Goal: Task Accomplishment & Management: Manage account settings

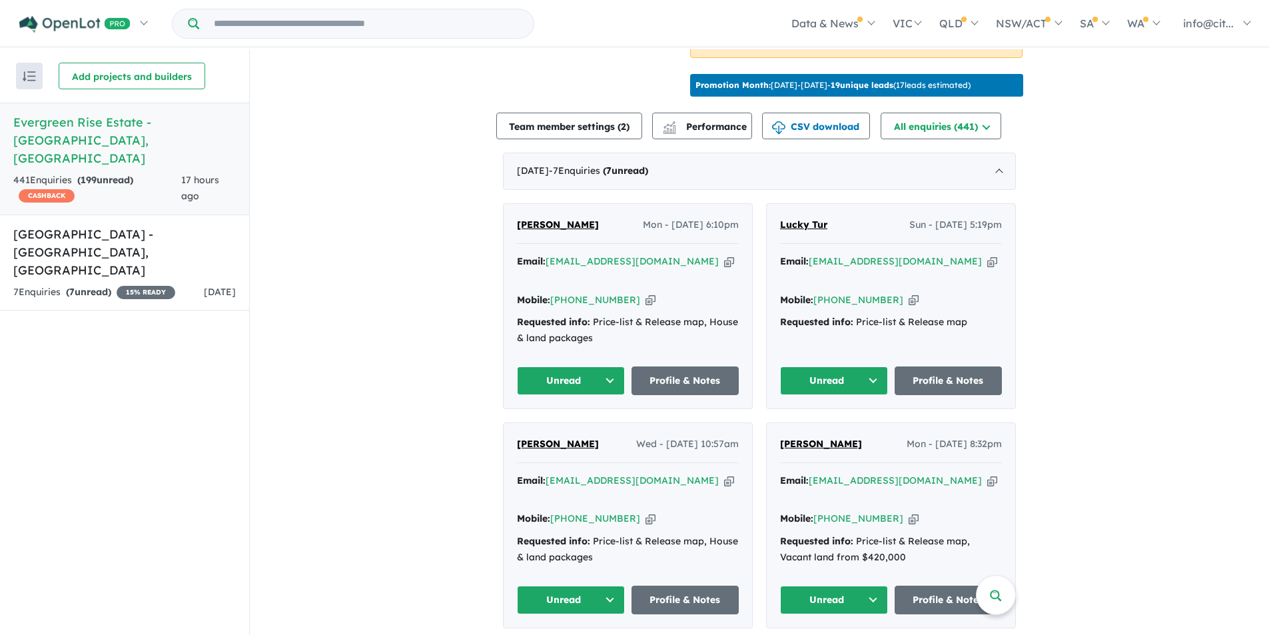
scroll to position [316, 0]
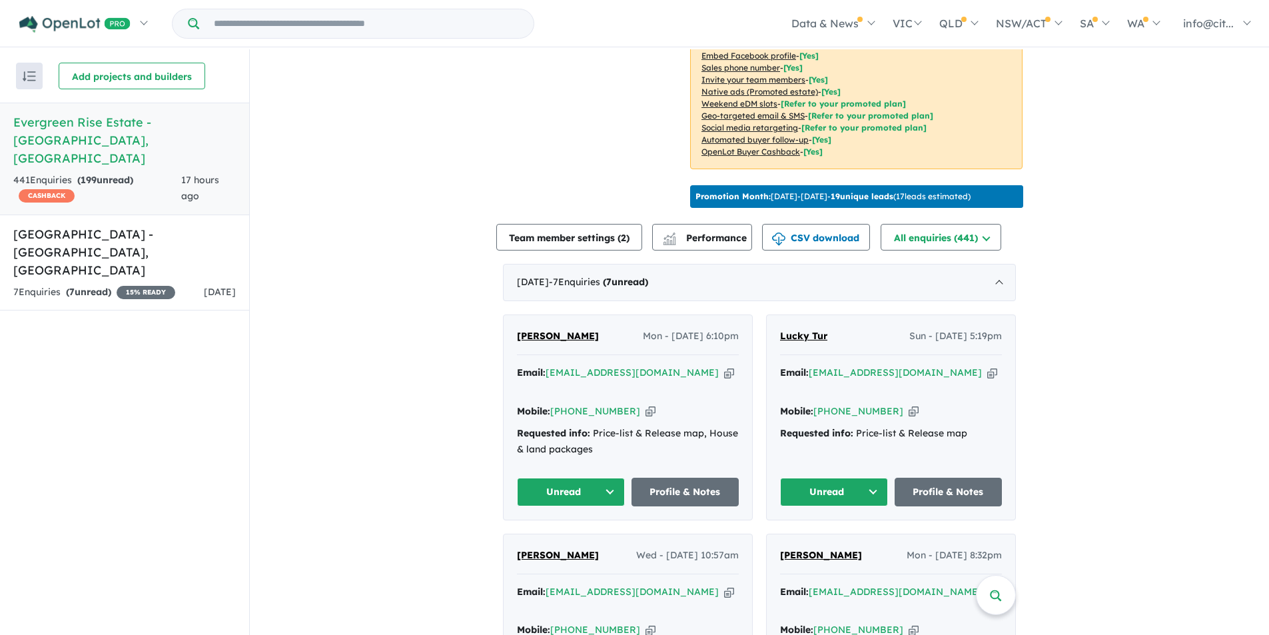
click at [724, 380] on icon "button" at bounding box center [729, 373] width 10 height 14
click at [871, 378] on a%20Evergreen%20Rise%20Estate%20-%20South%20Nowra"] "luckytur85@gmail.com" at bounding box center [894, 372] width 173 height 12
click at [987, 380] on icon "button" at bounding box center [992, 373] width 10 height 14
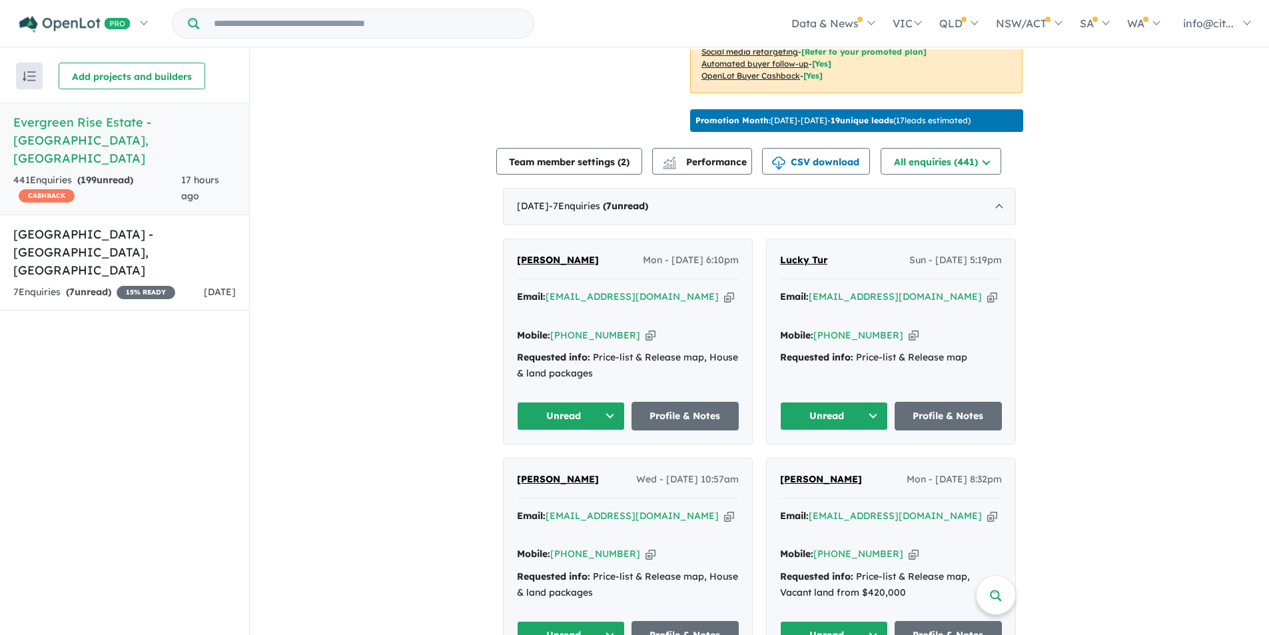
scroll to position [516, 0]
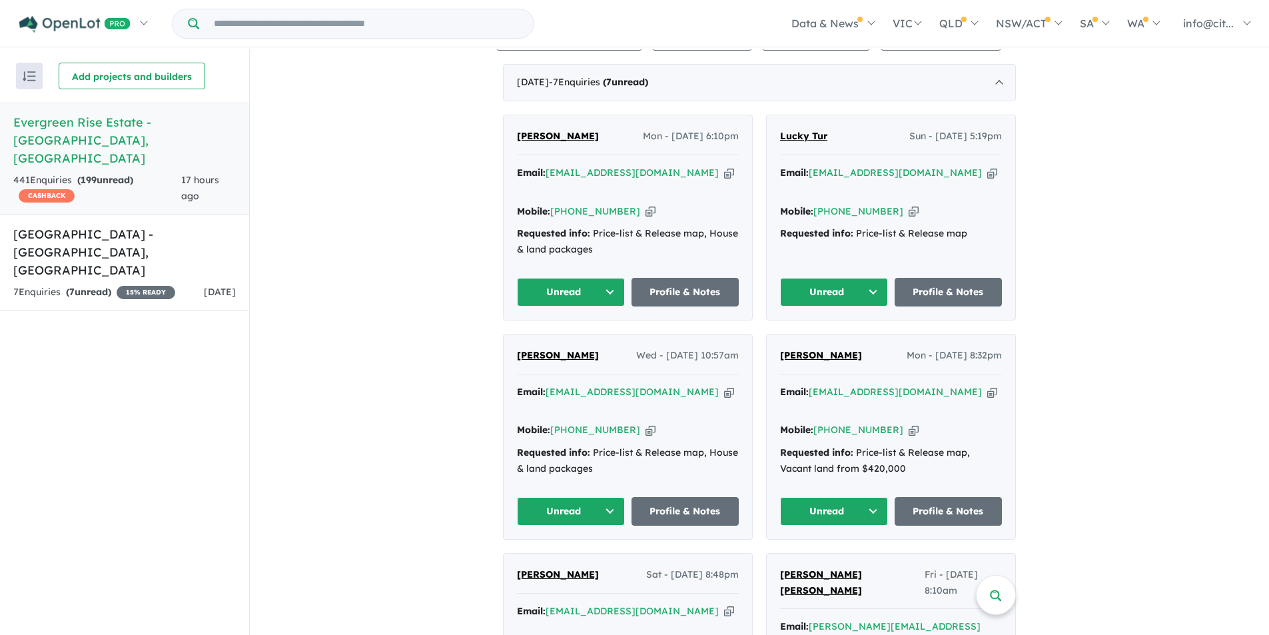
click at [724, 390] on icon "button" at bounding box center [729, 392] width 10 height 14
click at [987, 388] on icon "button" at bounding box center [992, 392] width 10 height 14
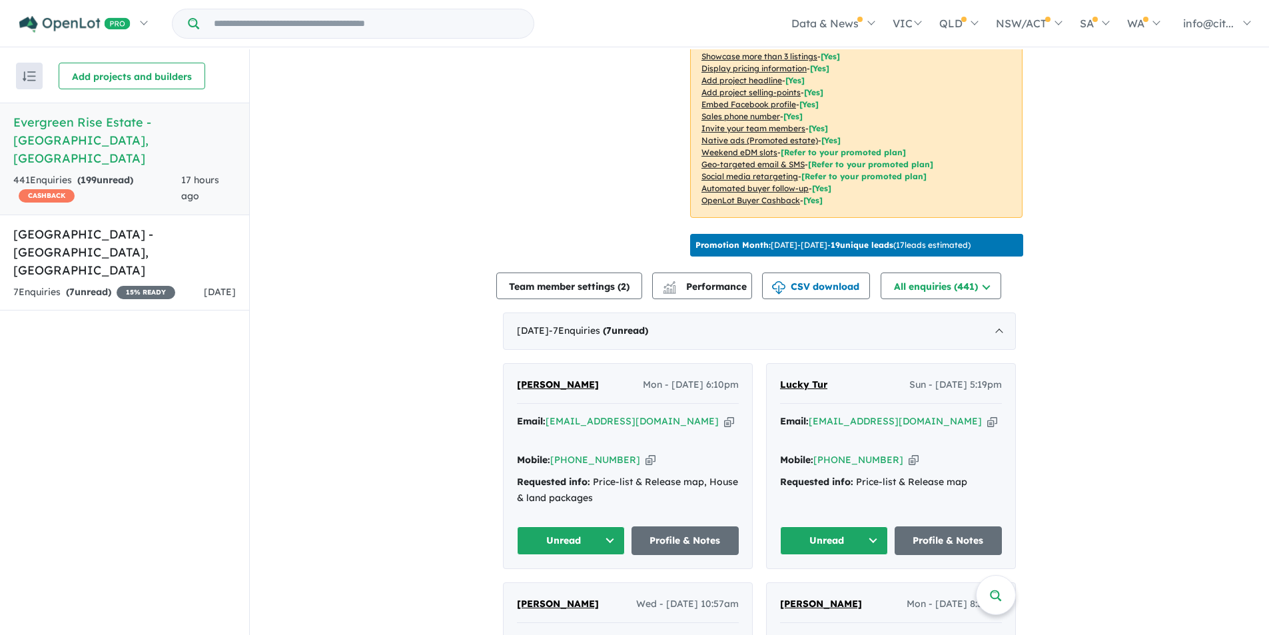
scroll to position [183, 0]
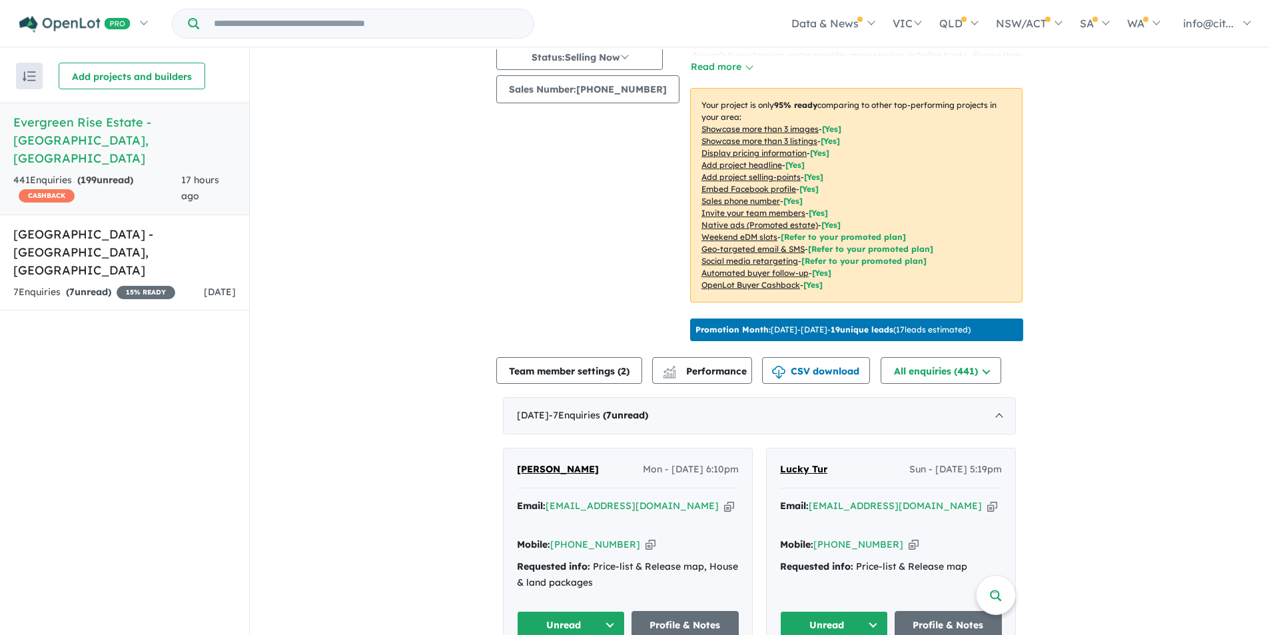
click at [645, 544] on icon "button" at bounding box center [650, 544] width 10 height 14
click at [908, 539] on icon "button" at bounding box center [913, 544] width 10 height 14
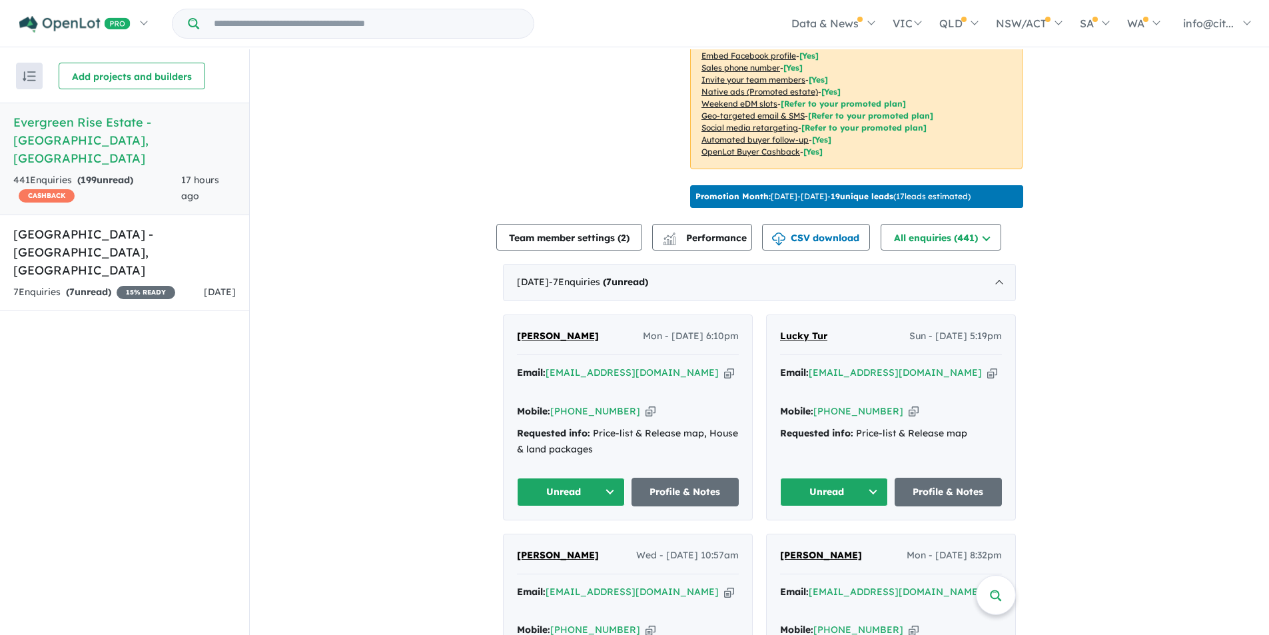
scroll to position [516, 0]
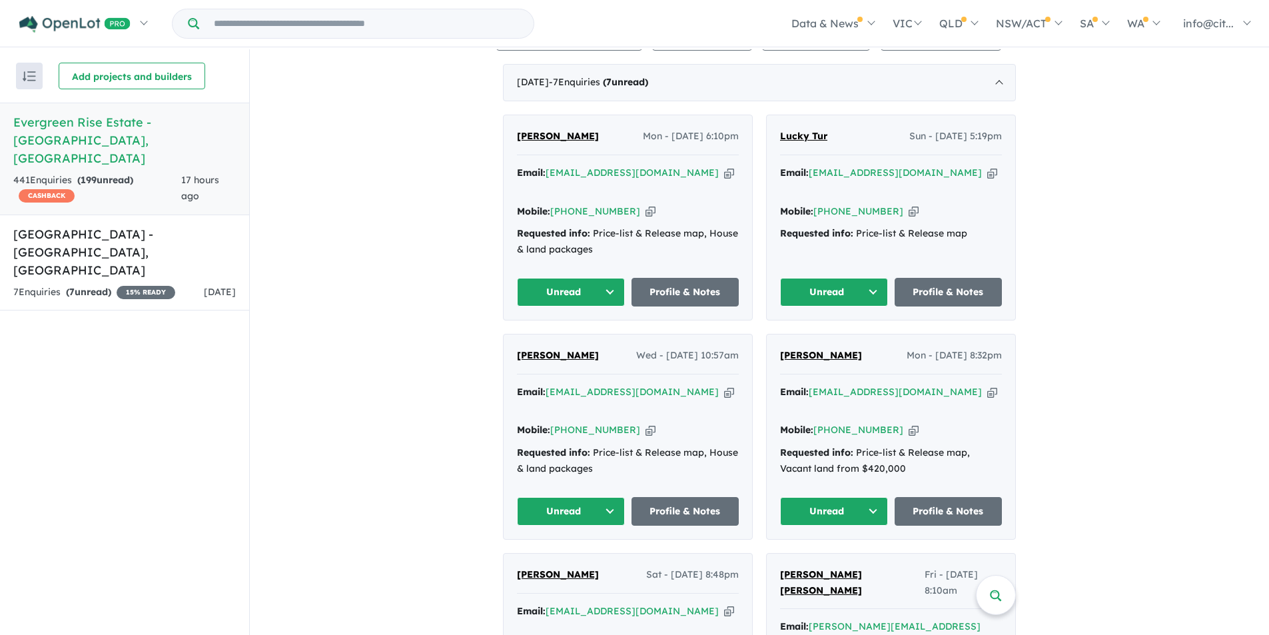
click at [645, 423] on icon "button" at bounding box center [650, 430] width 10 height 14
click at [908, 423] on icon "button" at bounding box center [913, 430] width 10 height 14
click at [645, 208] on icon "button" at bounding box center [650, 211] width 10 height 14
click at [908, 206] on icon "button" at bounding box center [913, 211] width 10 height 14
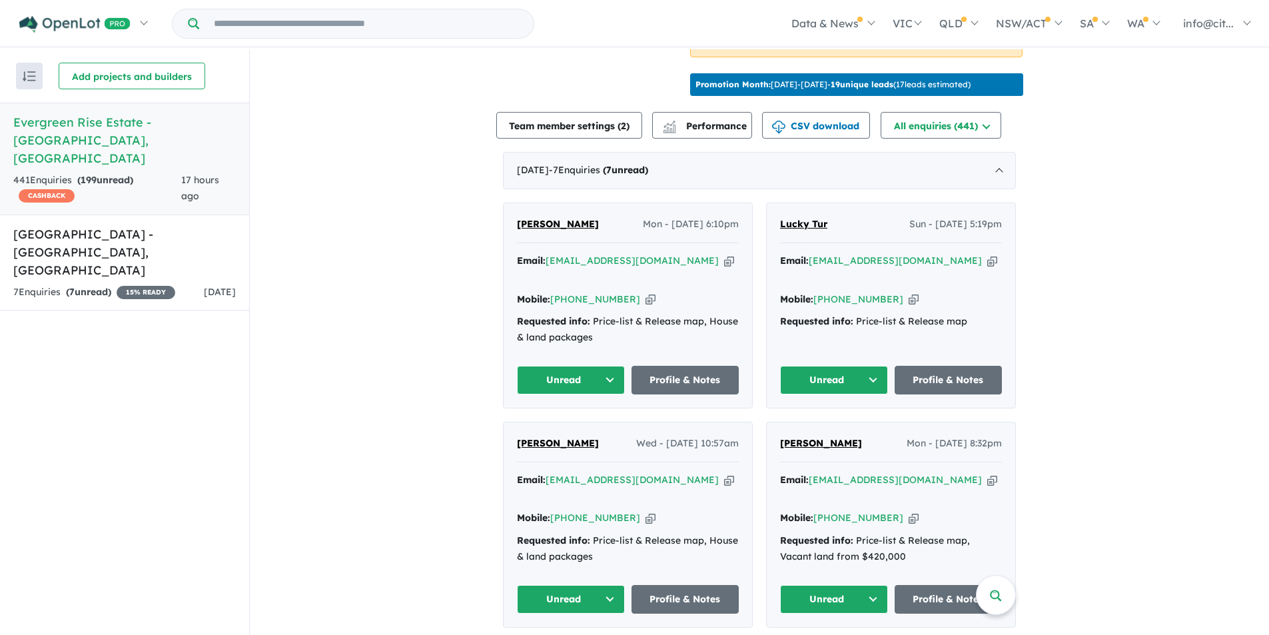
scroll to position [316, 0]
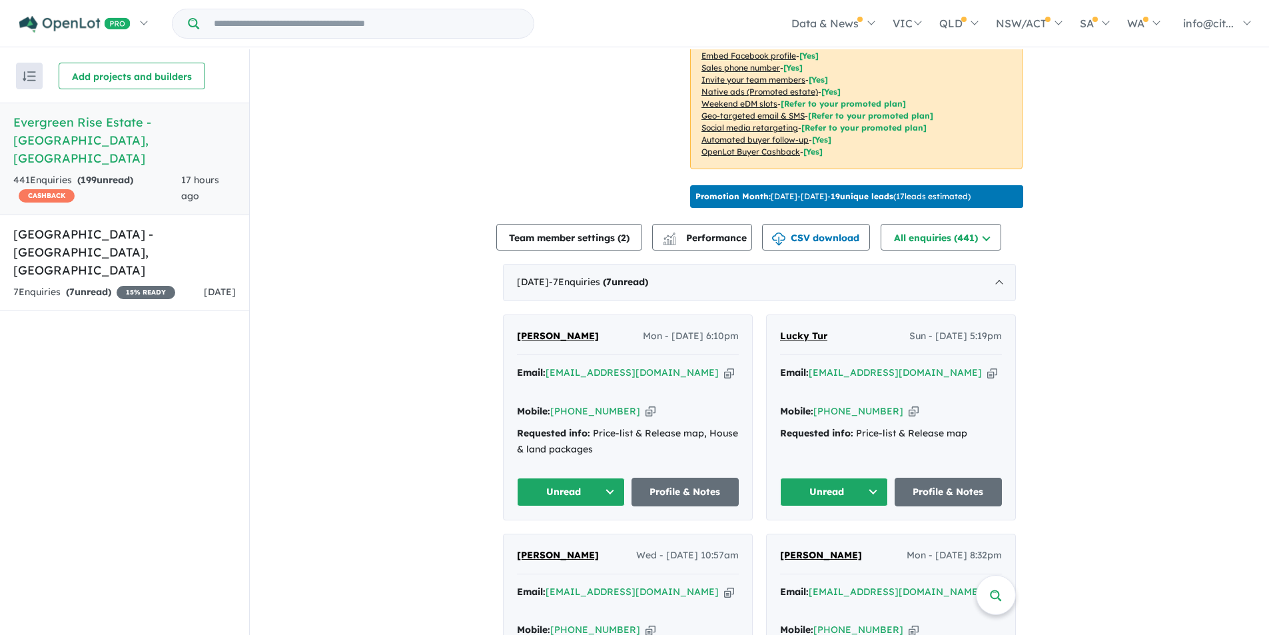
click at [551, 342] on span "Binso John" at bounding box center [558, 336] width 82 height 12
drag, startPoint x: 589, startPoint y: 345, endPoint x: 525, endPoint y: 349, distance: 64.1
click at [508, 346] on div "Binso John Mon - 13/10/2025, 6:10pm Email: binsojo@gmail.com Copied! Mobile: +6…" at bounding box center [627, 417] width 248 height 204
copy span "Binso John"
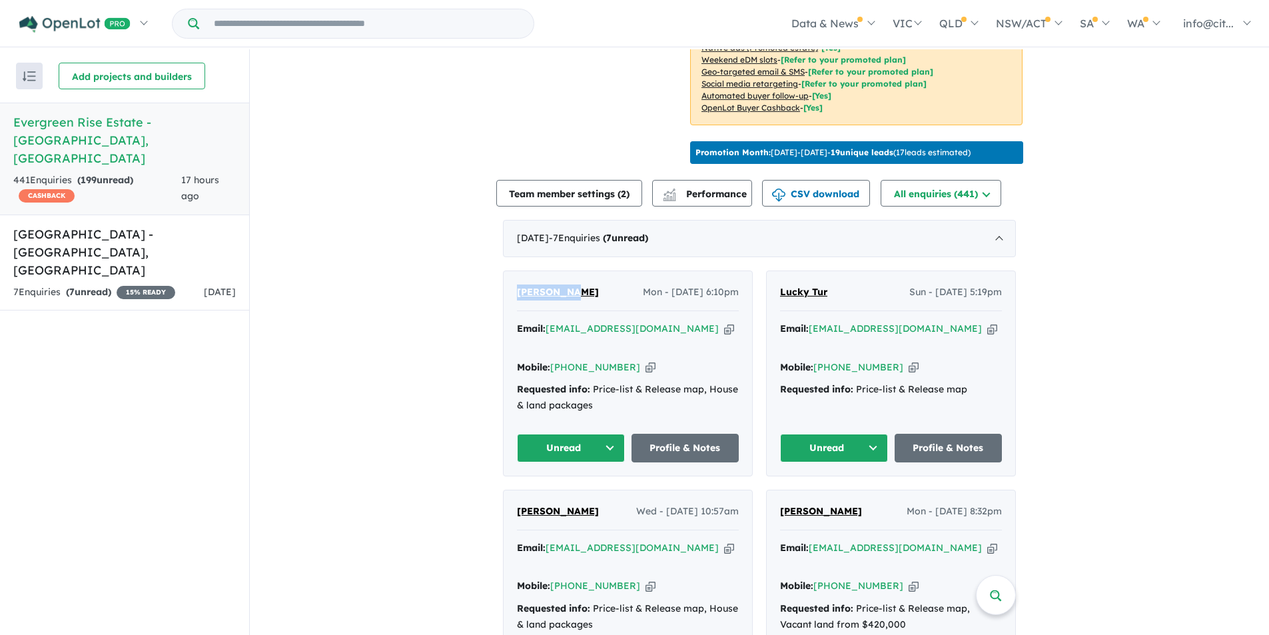
scroll to position [383, 0]
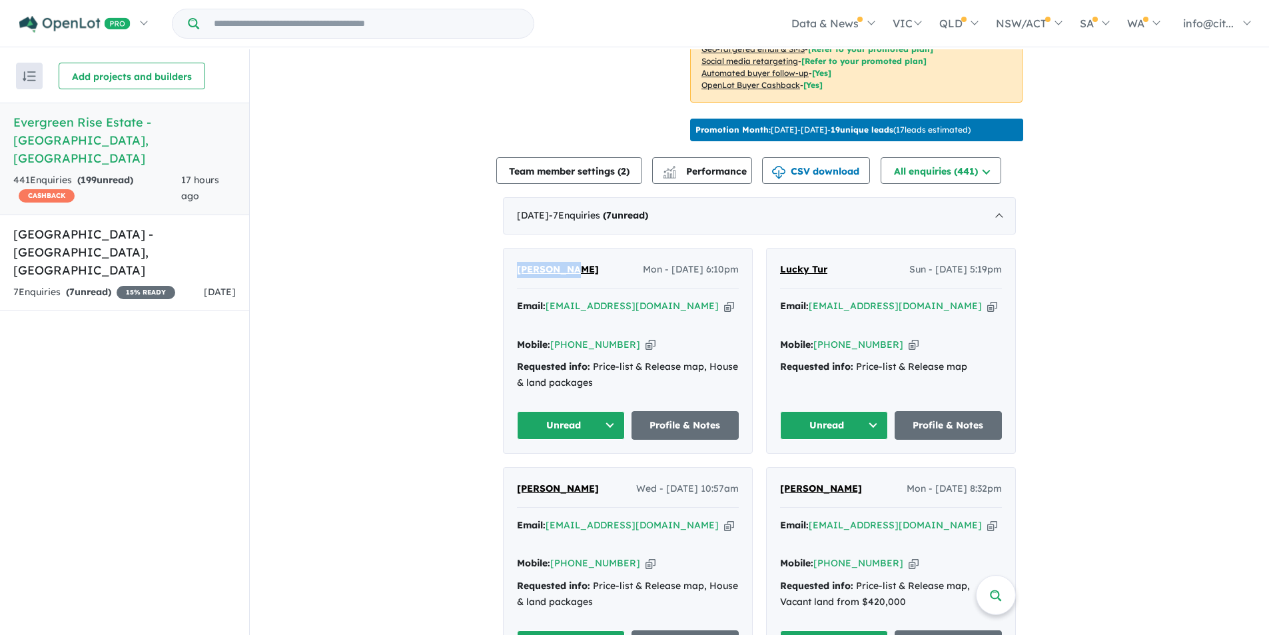
click at [807, 275] on span "Lucky Tur" at bounding box center [803, 269] width 47 height 12
drag, startPoint x: 844, startPoint y: 282, endPoint x: 776, endPoint y: 283, distance: 67.9
click at [780, 283] on div "Lucky Tur Sun - 12/10/2025, 5:19pm" at bounding box center [891, 275] width 222 height 27
copy span "Lucky Tur"
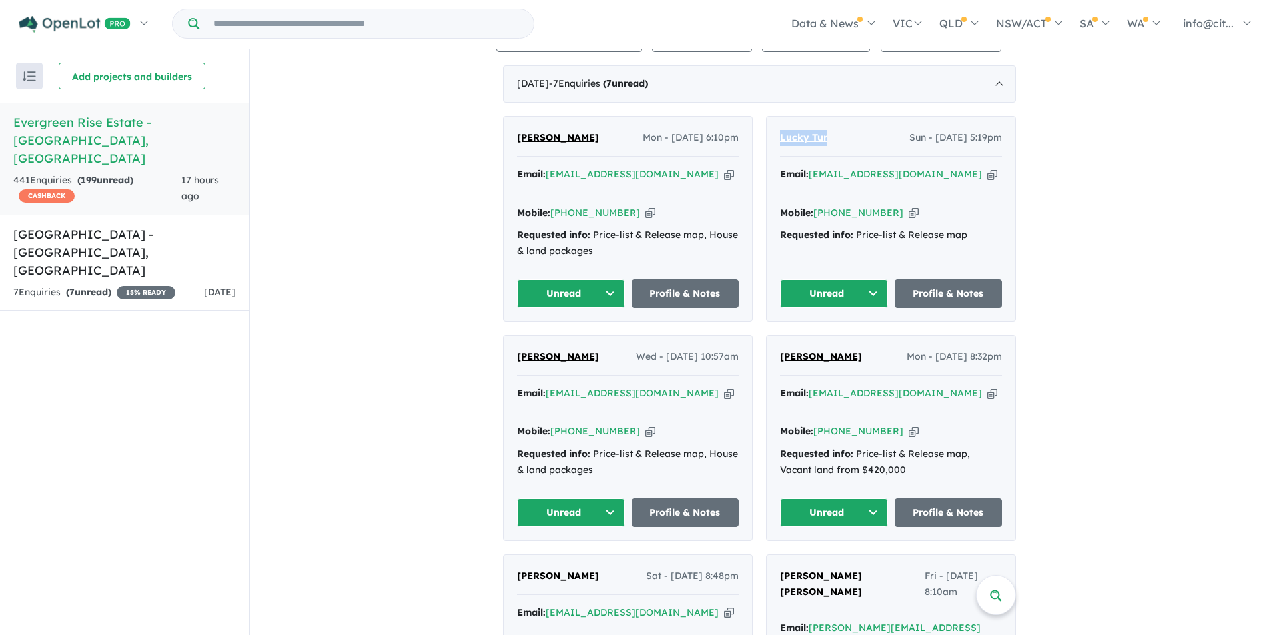
scroll to position [516, 0]
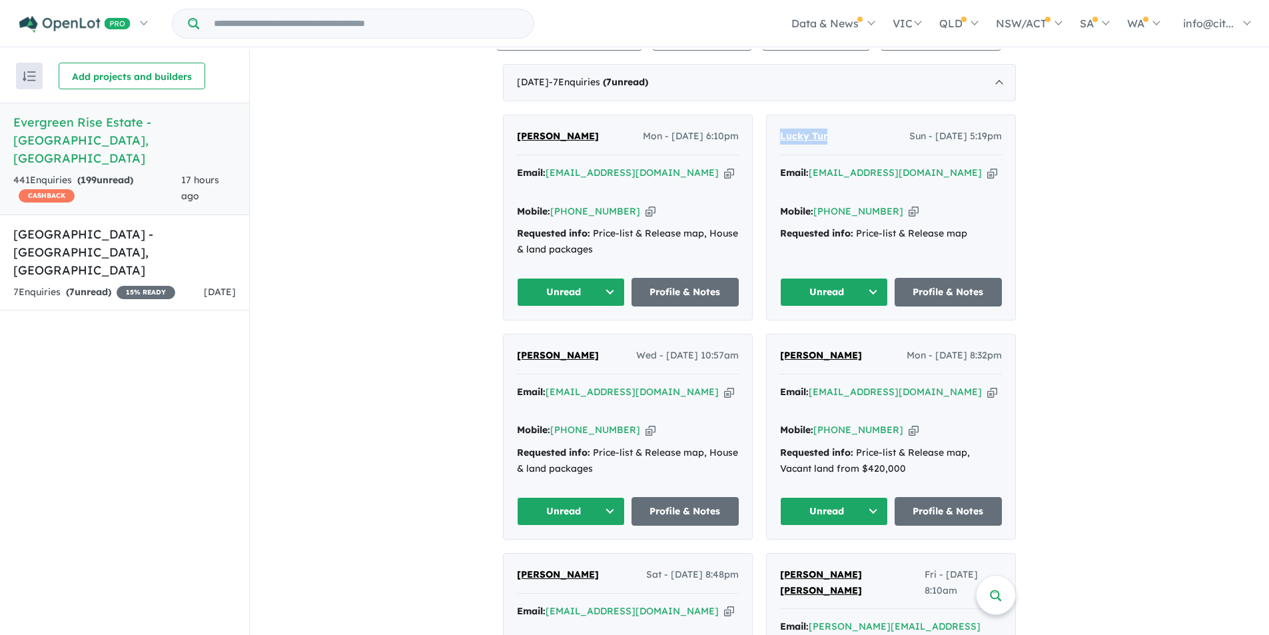
click at [558, 355] on span "Susan Miranda" at bounding box center [558, 355] width 82 height 12
drag, startPoint x: 597, startPoint y: 348, endPoint x: 509, endPoint y: 351, distance: 87.3
click at [509, 351] on div "Susan Miranda Wed - 08/10/2025, 10:57am Email: spdmiranda@yahoo.com Copied! Mob…" at bounding box center [627, 436] width 248 height 204
copy span "Susan Miranda"
click at [843, 357] on div "Charlotte R Mon - 06/10/2025, 8:32pm" at bounding box center [891, 361] width 222 height 27
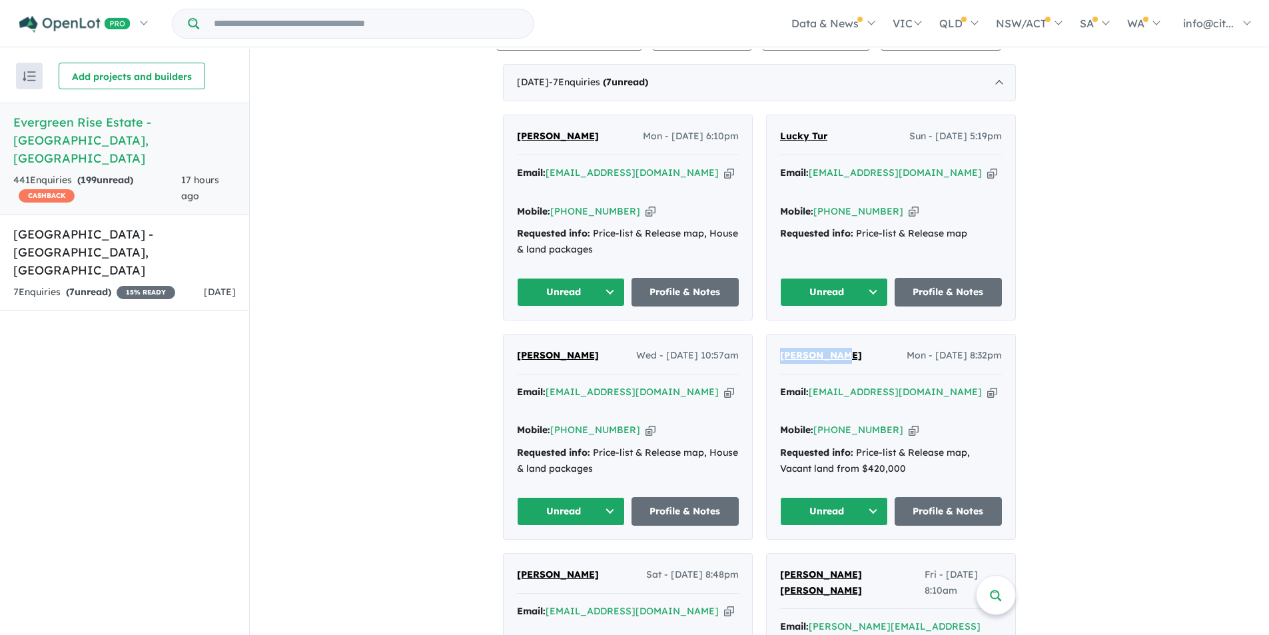
drag, startPoint x: 847, startPoint y: 355, endPoint x: 778, endPoint y: 346, distance: 69.1
click at [780, 348] on div "Charlotte R Mon - 06/10/2025, 8:32pm" at bounding box center [891, 361] width 222 height 27
copy span "Charlotte R"
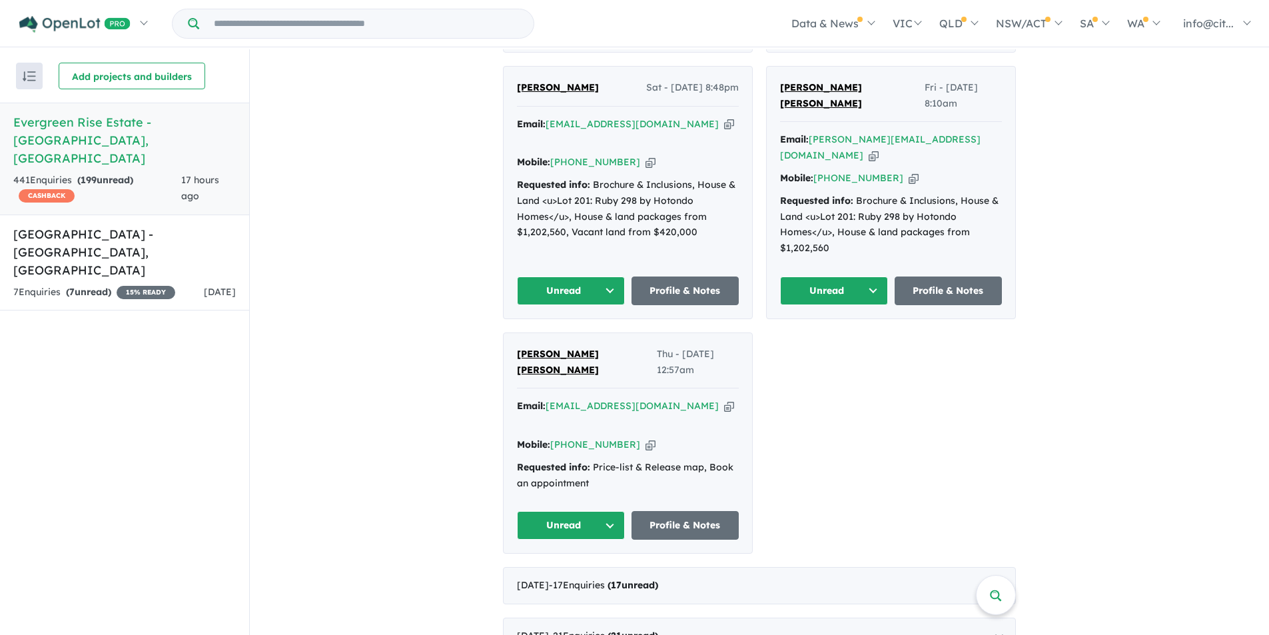
scroll to position [782, 0]
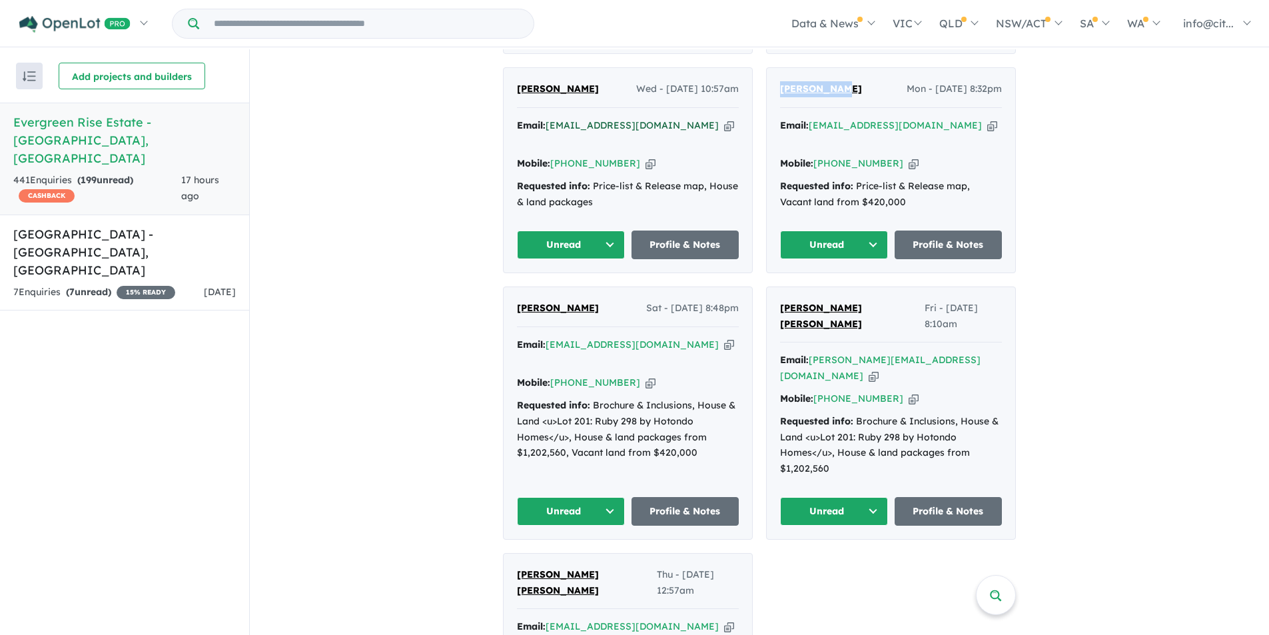
click at [615, 121] on a%20Evergreen%20Rise%20Estate%20-%20South%20Nowra"] "spdmiranda@yahoo.com" at bounding box center [631, 125] width 173 height 12
click at [607, 230] on button "Unread" at bounding box center [571, 244] width 108 height 29
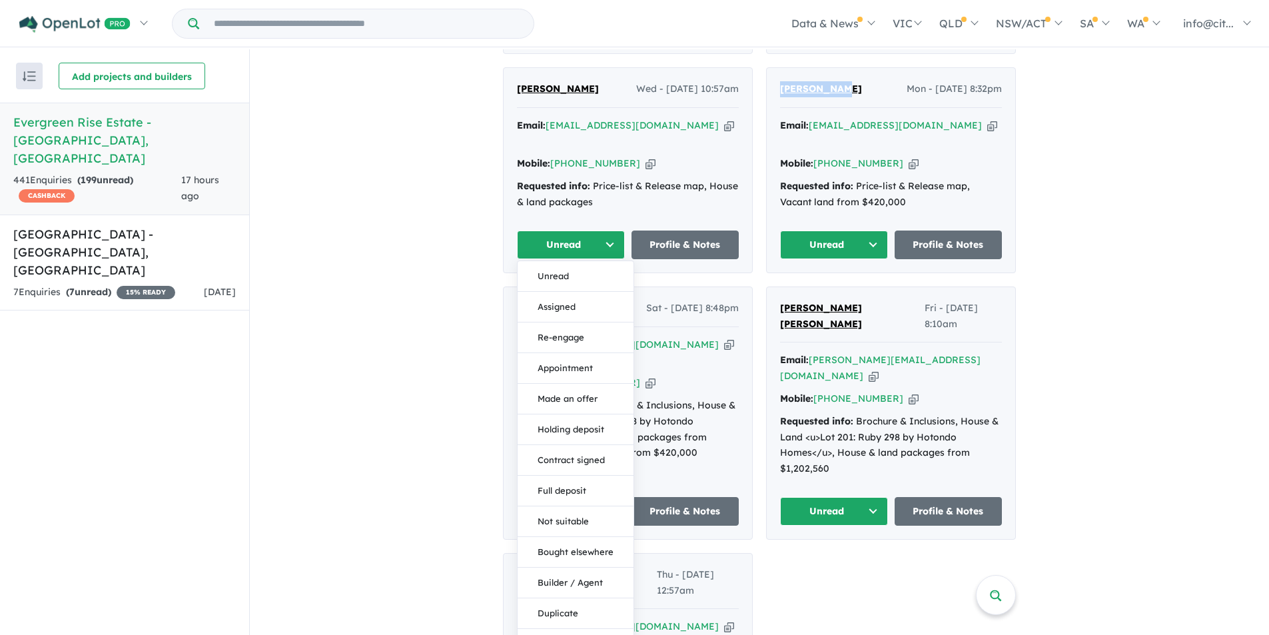
click at [605, 230] on button "Unread" at bounding box center [571, 244] width 108 height 29
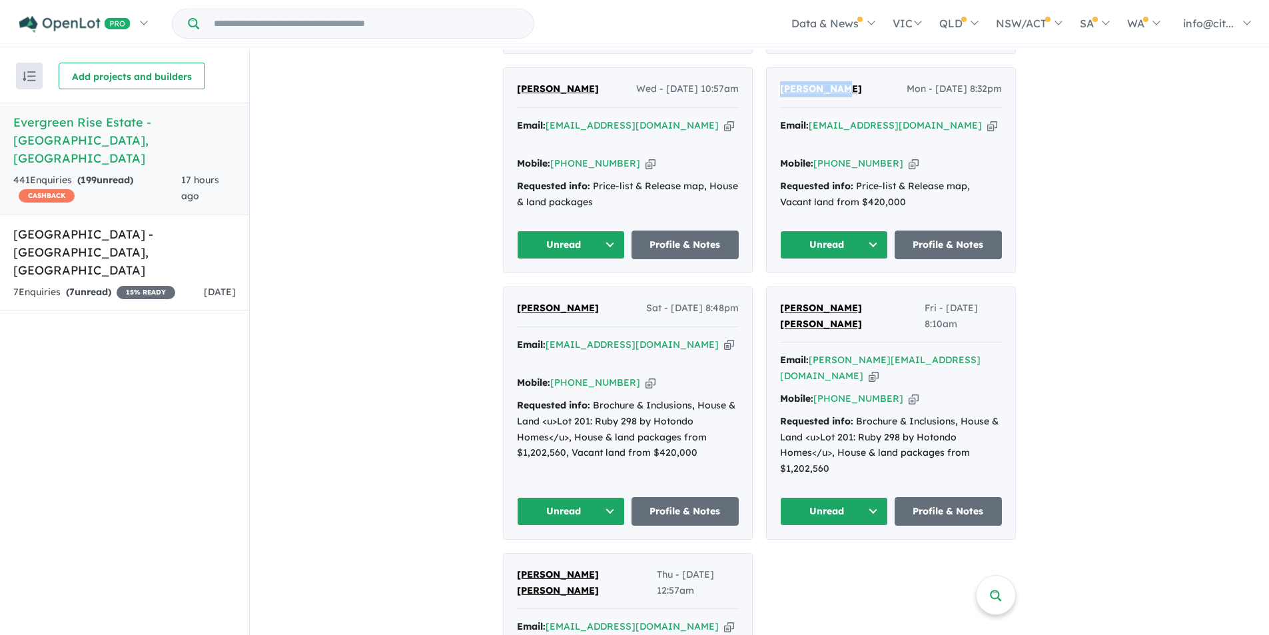
click at [607, 230] on button "Unread" at bounding box center [571, 244] width 108 height 29
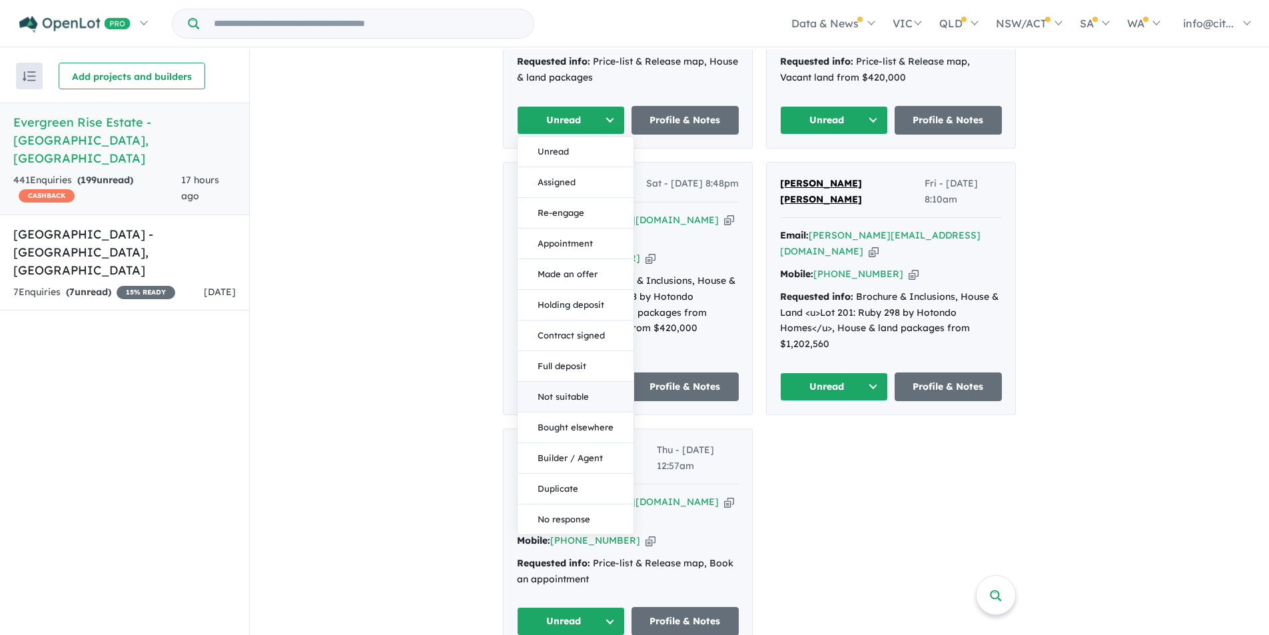
scroll to position [916, 0]
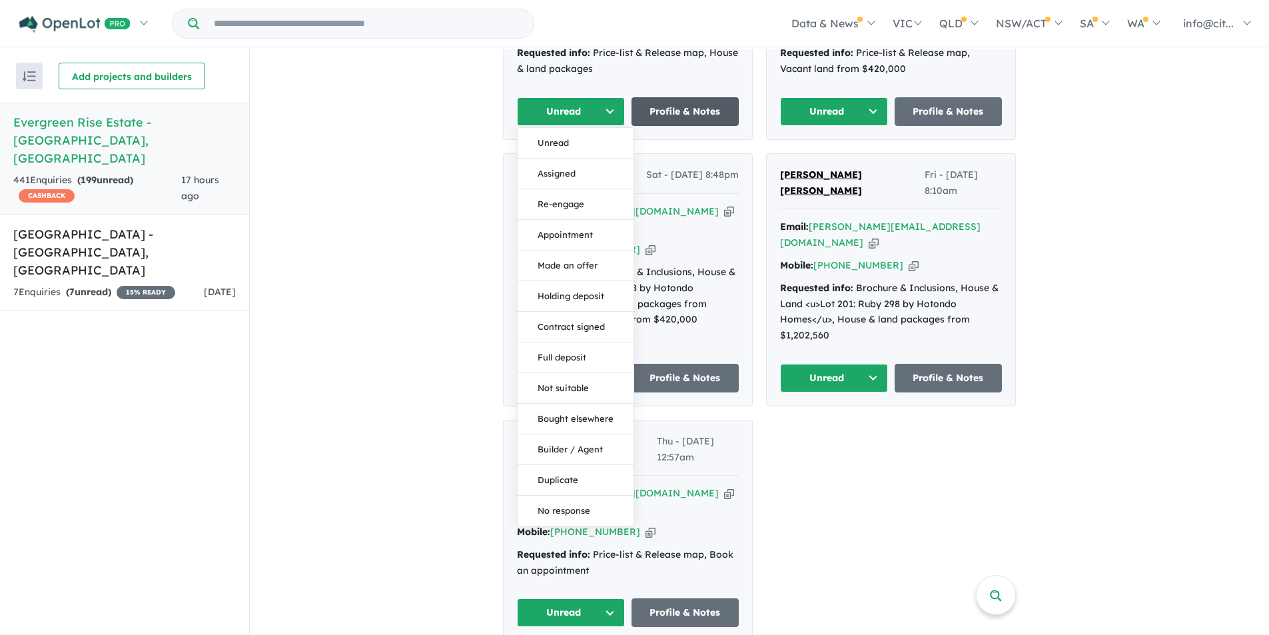
click at [708, 97] on link "Profile & Notes" at bounding box center [685, 111] width 108 height 29
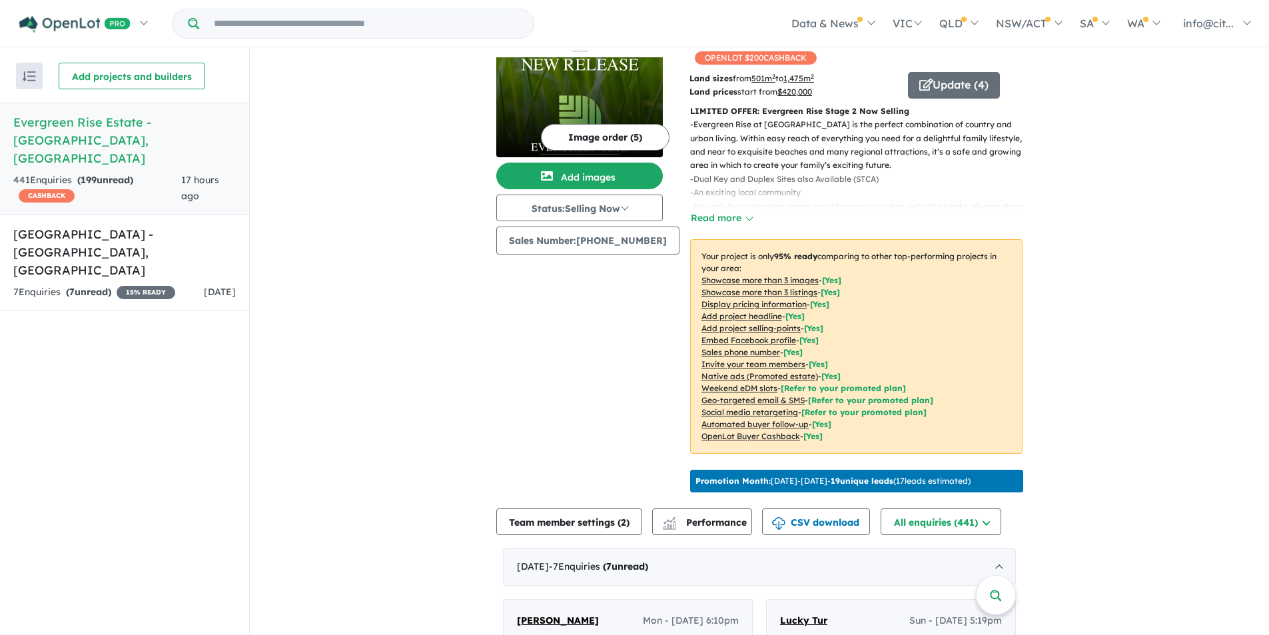
scroll to position [0, 0]
